Goal: Answer question/provide support: Ask a question

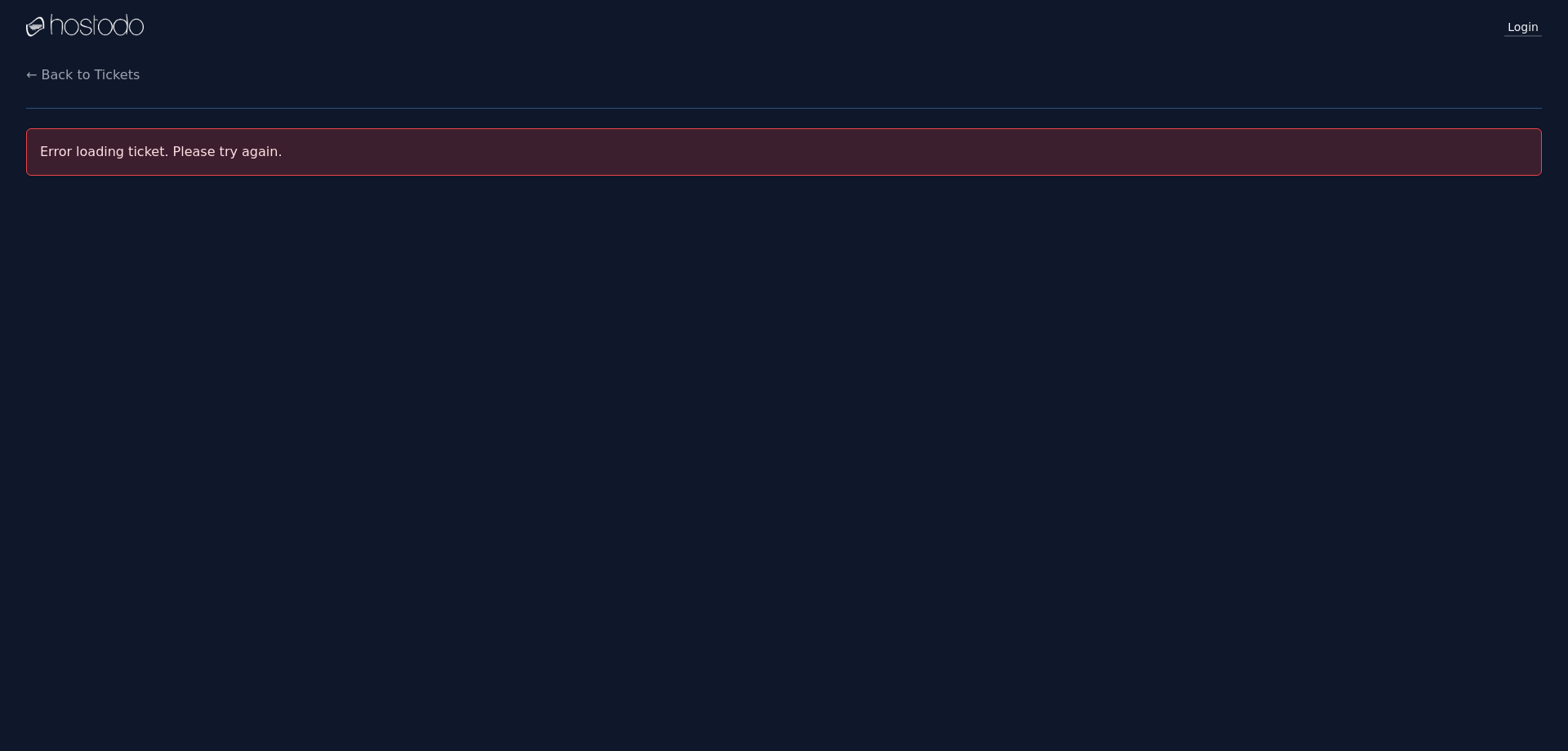
click at [1531, 26] on link "Login" at bounding box center [1524, 26] width 38 height 22
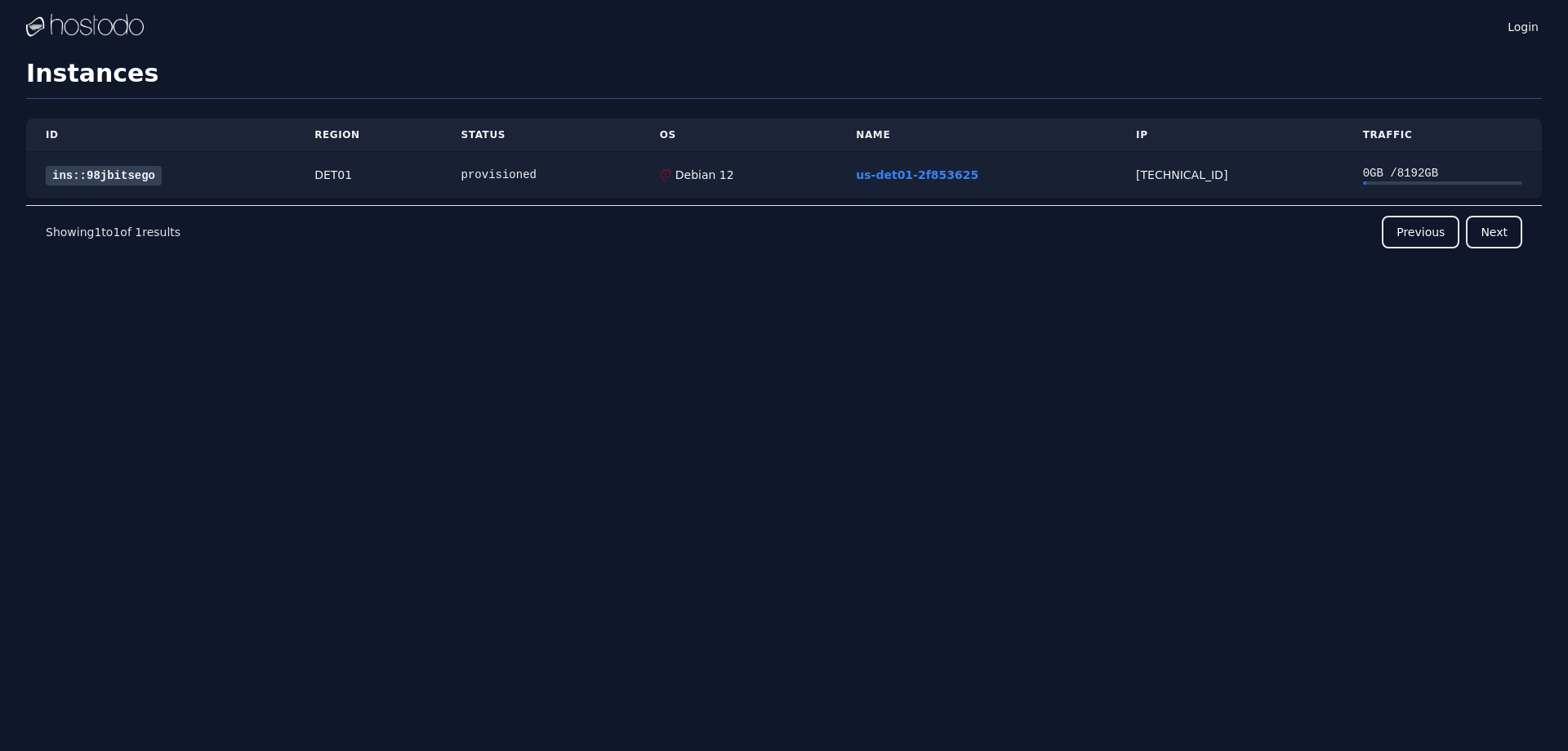
click at [120, 171] on link "ins::98jbitsego" at bounding box center [103, 175] width 116 height 20
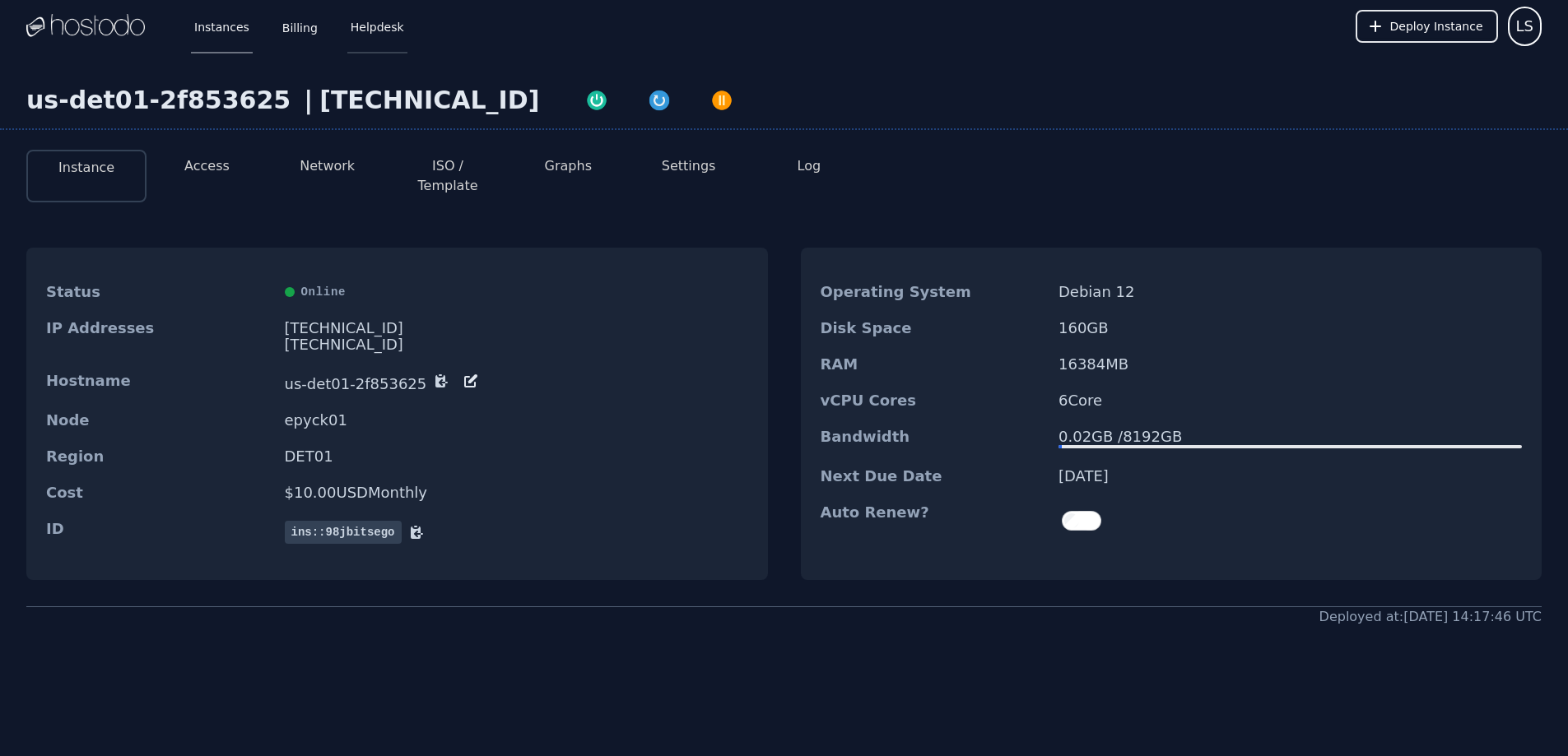
click at [373, 33] on link "Helpdesk" at bounding box center [377, 26] width 60 height 54
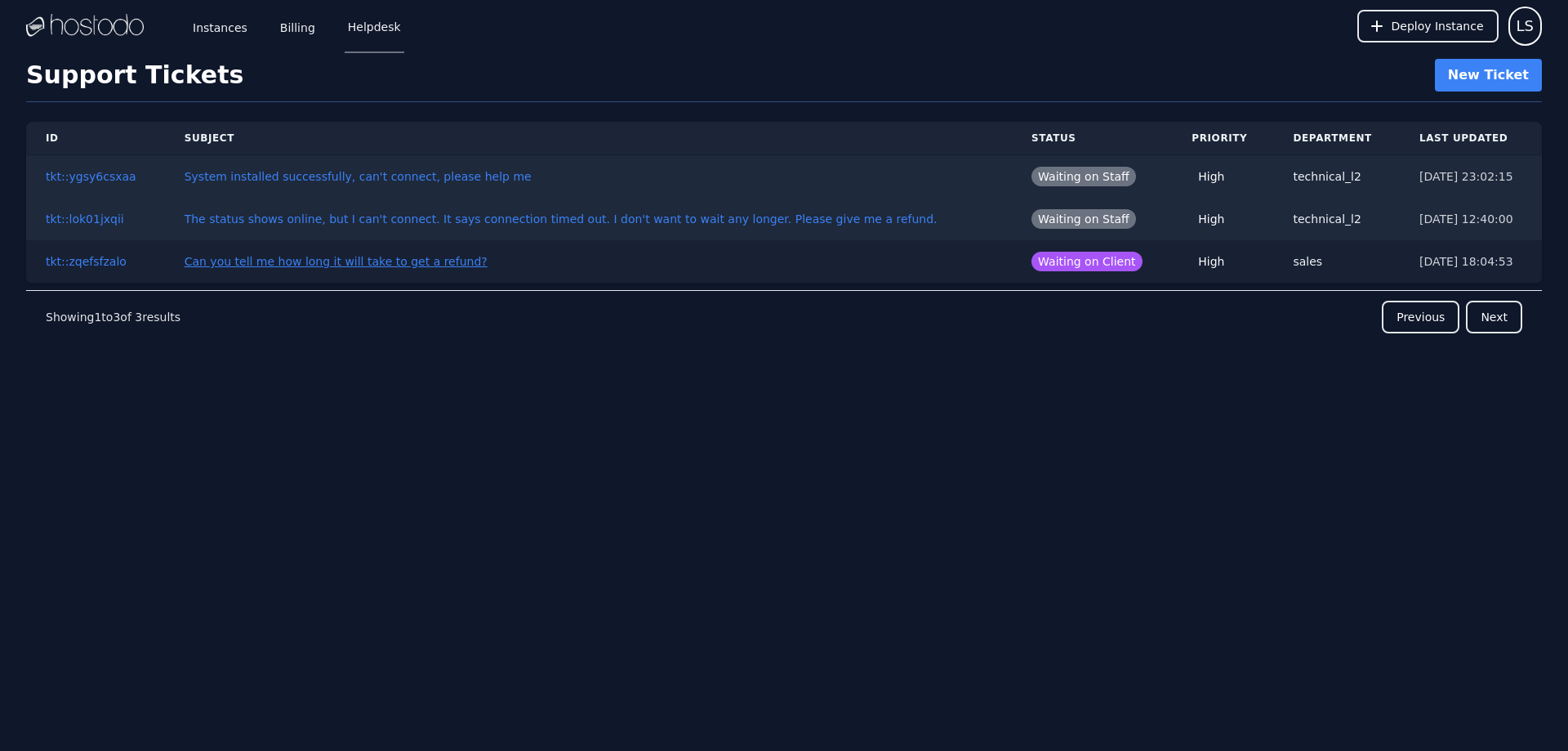
click at [410, 264] on link "Can you tell me how long it will take to get a refund?" at bounding box center [335, 261] width 303 height 13
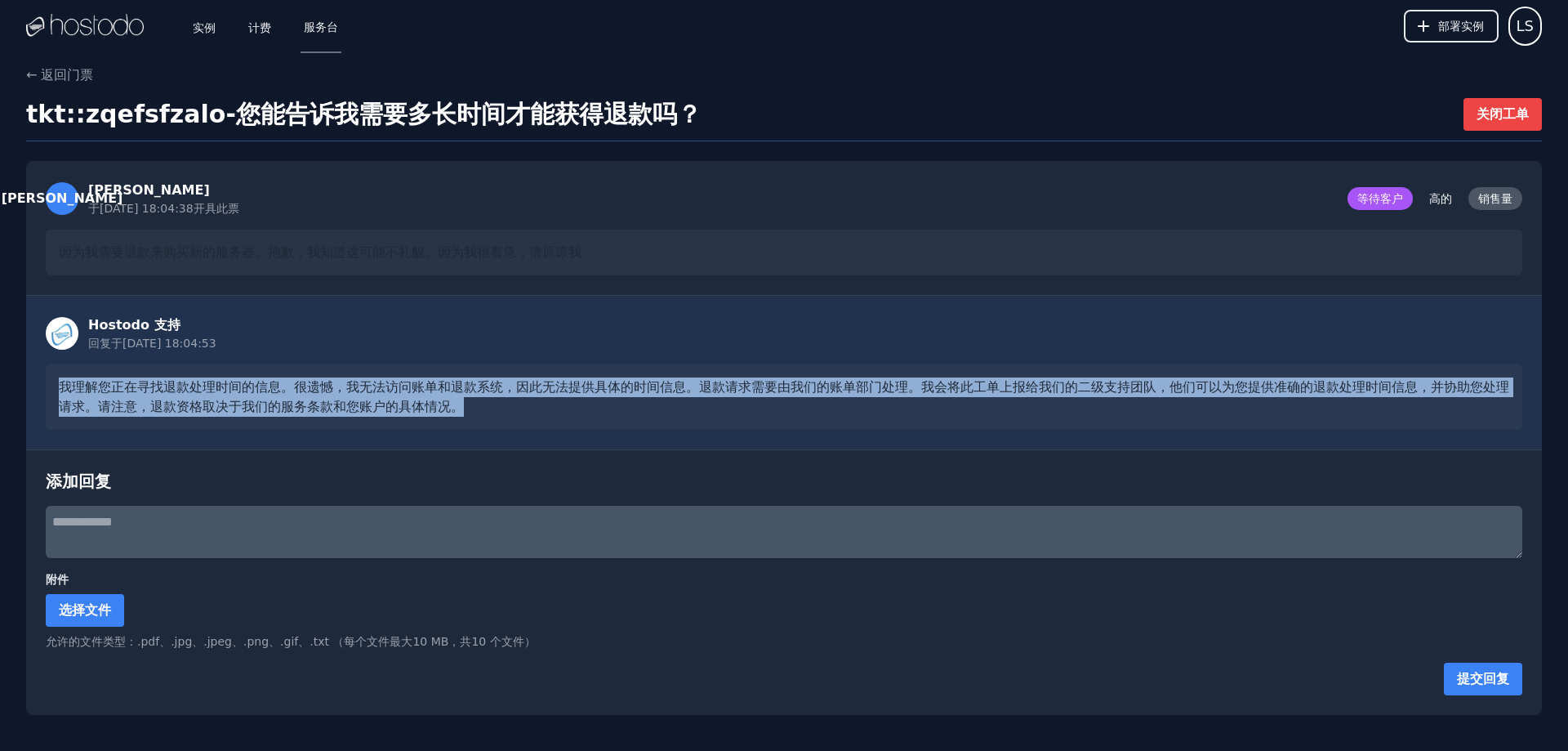
drag, startPoint x: 322, startPoint y: 404, endPoint x: 623, endPoint y: 417, distance: 301.3
click at [623, 417] on div "我理解您正在寻找退款处理时间的信息。很遗憾，我无法访问账单和退款系统，因此无法提供具体的时间信息。退款请求需要由我们的账单部门处理。我会将此工单上报给我们的二…" at bounding box center [784, 397] width 1477 height 66
click at [618, 414] on div "我理解您正在寻找退款处理时间的信息。很遗憾，我无法访问账单和退款系统，因此无法提供具体的时间信息。退款请求需要由我们的账单部门处理。我会将此工单上报给我们的二…" at bounding box center [784, 397] width 1477 height 66
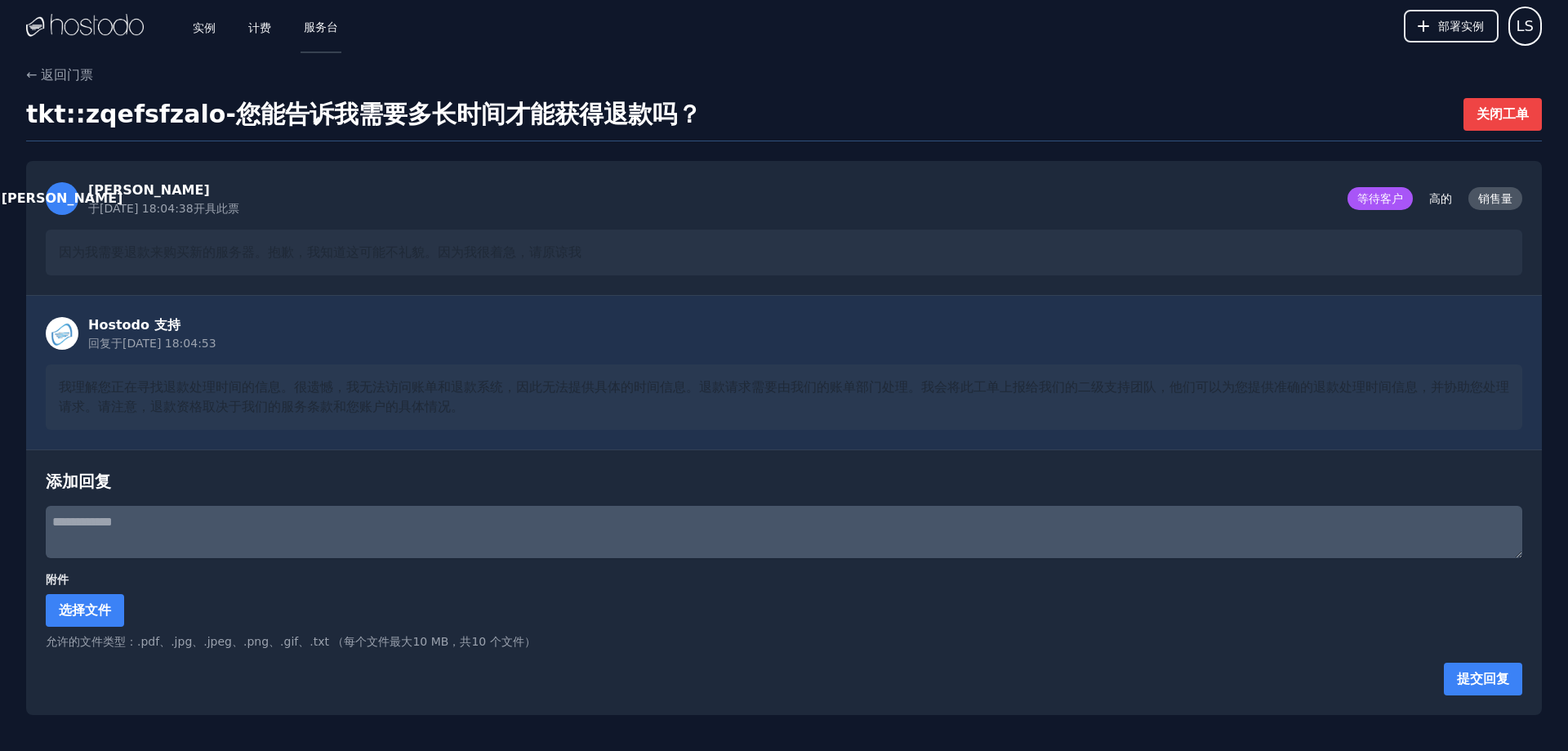
click at [315, 32] on font "服务台" at bounding box center [321, 27] width 34 height 13
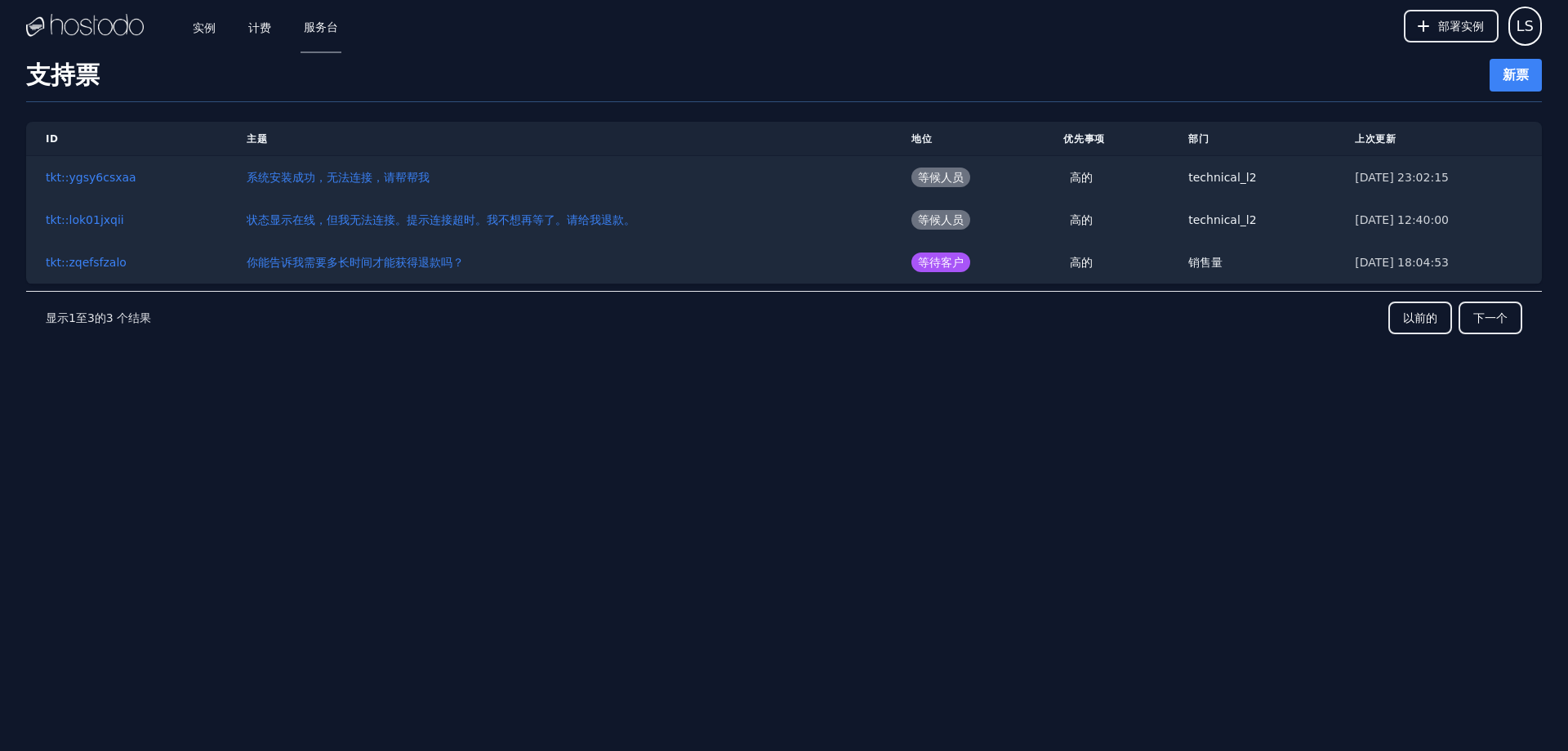
click at [641, 443] on div "实例 计费 服务台 部署实例 LS 实例 SSH 密钥 计费 服务台 LS [EMAIL_ADDRESS][DOMAIN_NAME] 登出 设置 订单实例 支…" at bounding box center [784, 375] width 1568 height 751
